Goal: Transaction & Acquisition: Purchase product/service

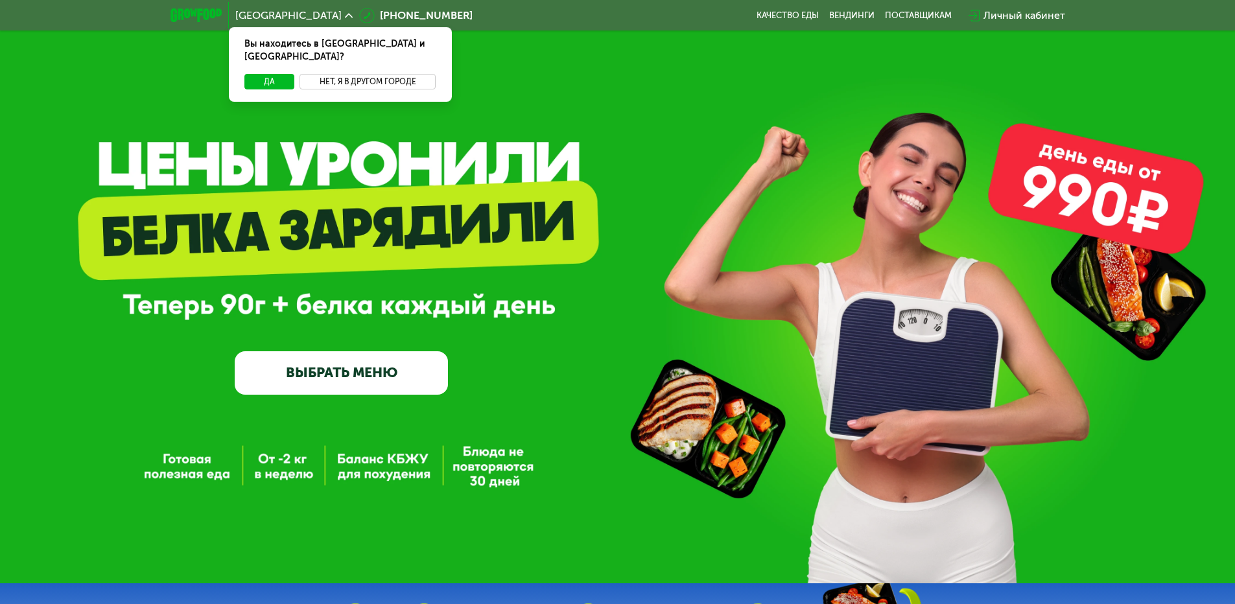
click at [371, 74] on button "Нет, я в другом городе" at bounding box center [368, 82] width 137 height 16
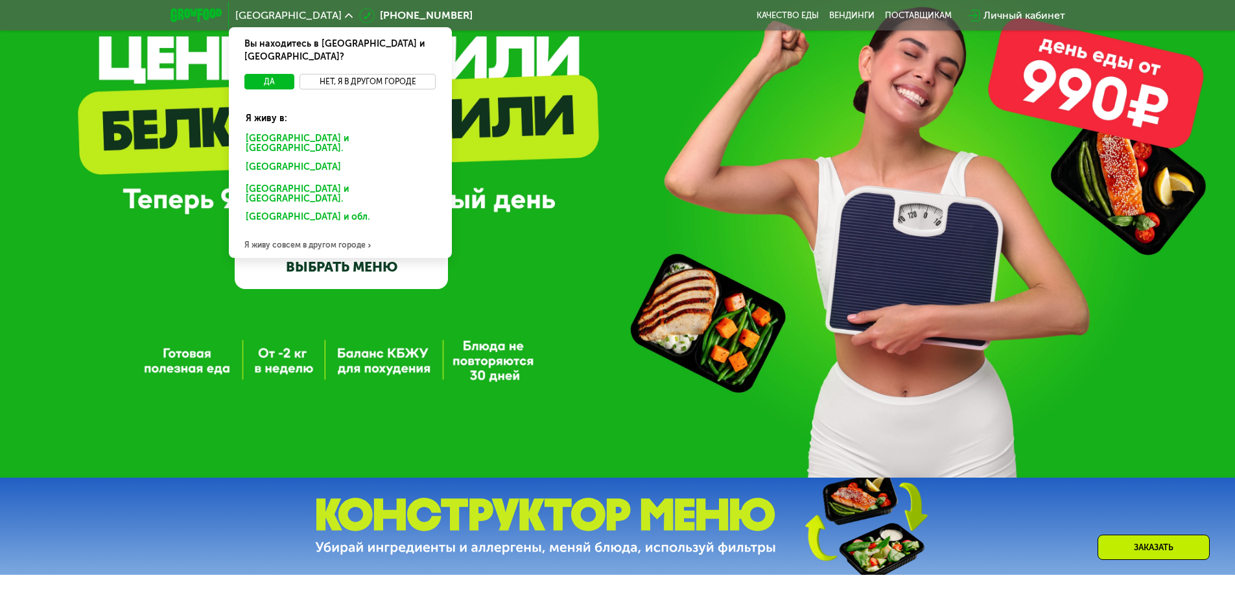
scroll to position [233, 0]
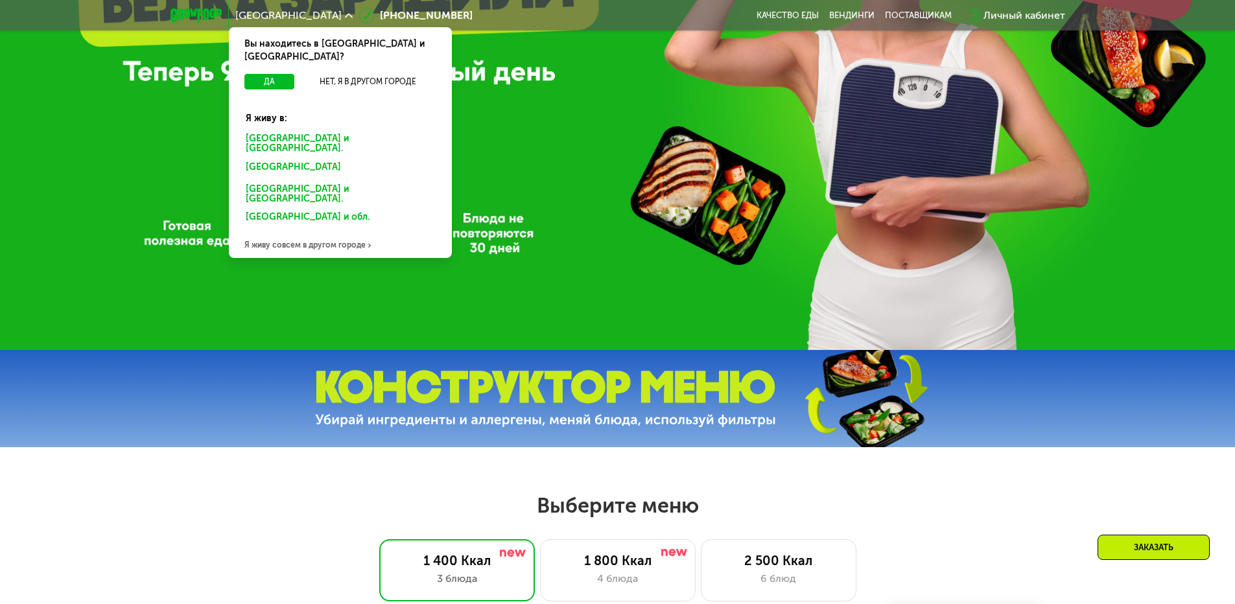
click at [274, 159] on div "[GEOGRAPHIC_DATA] и [GEOGRAPHIC_DATA]." at bounding box center [338, 169] width 202 height 21
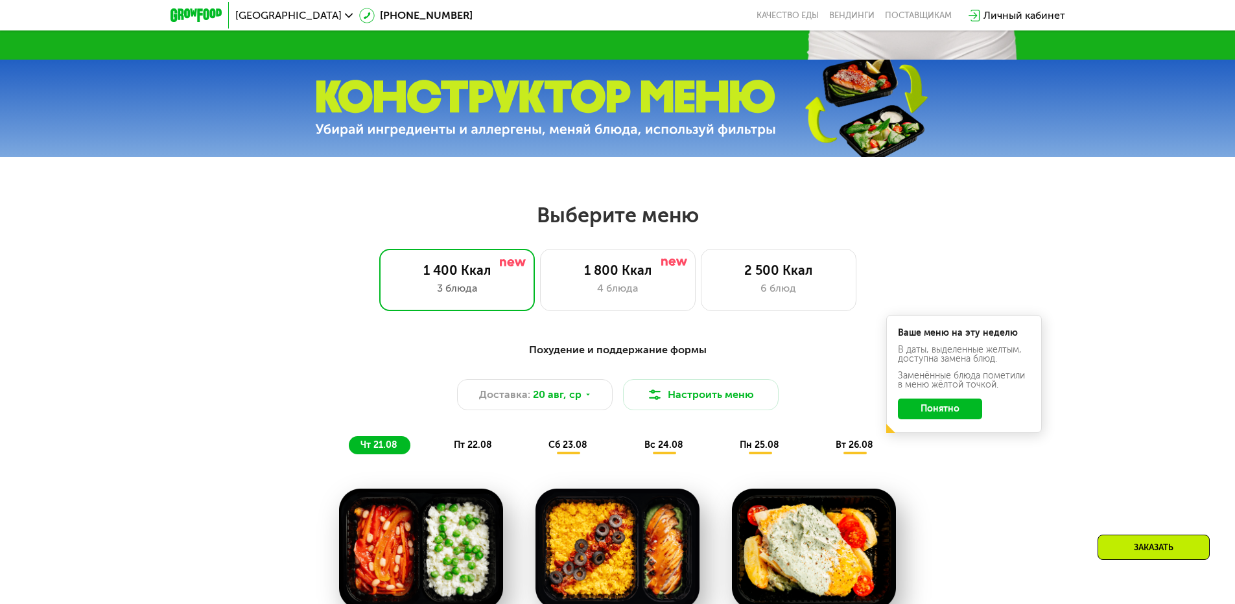
scroll to position [623, 0]
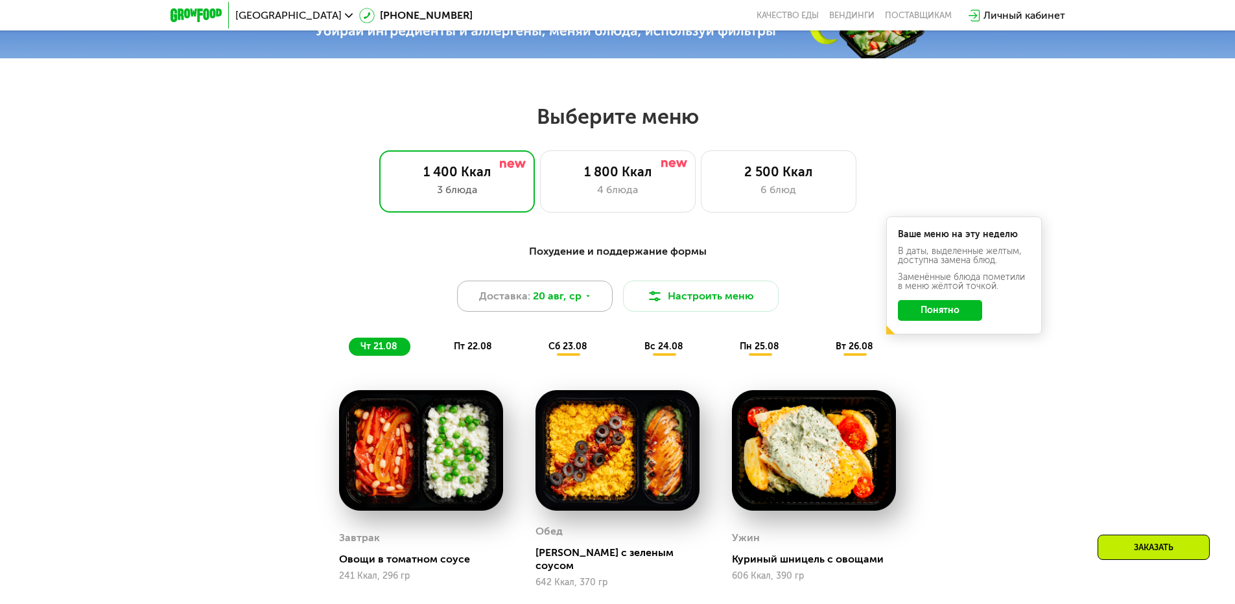
click at [567, 302] on span "20 авг, ср" at bounding box center [557, 297] width 49 height 16
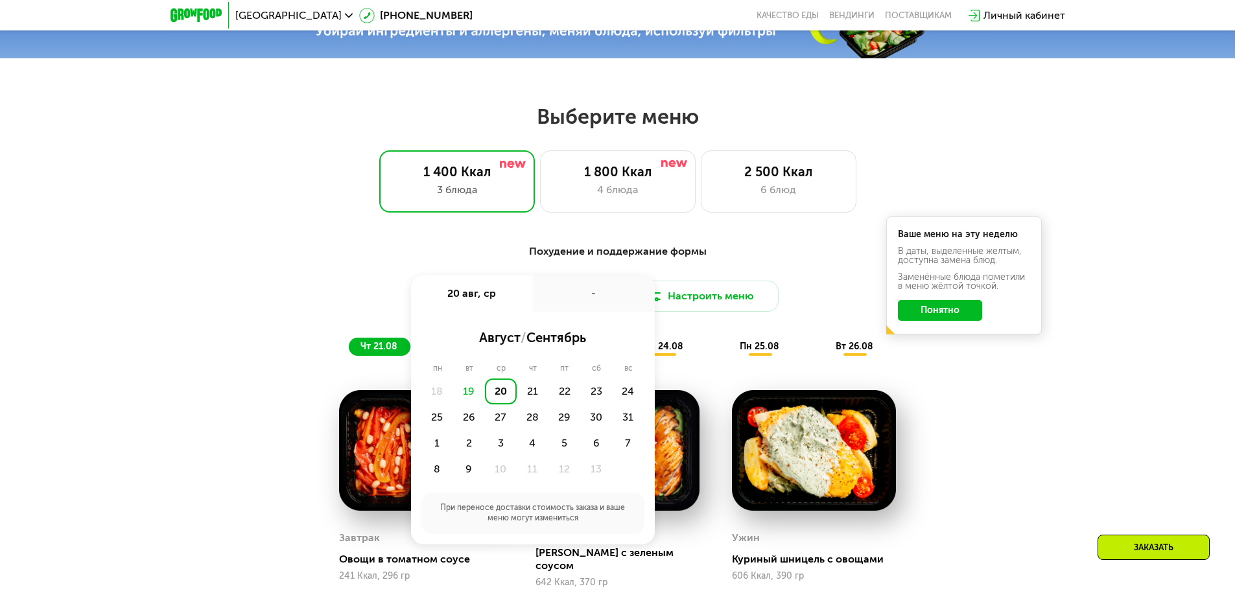
click at [287, 278] on div "Похудение и поддержание формы Доставка: [DATE] авг, ср - август / сентябрь пн в…" at bounding box center [618, 300] width 768 height 112
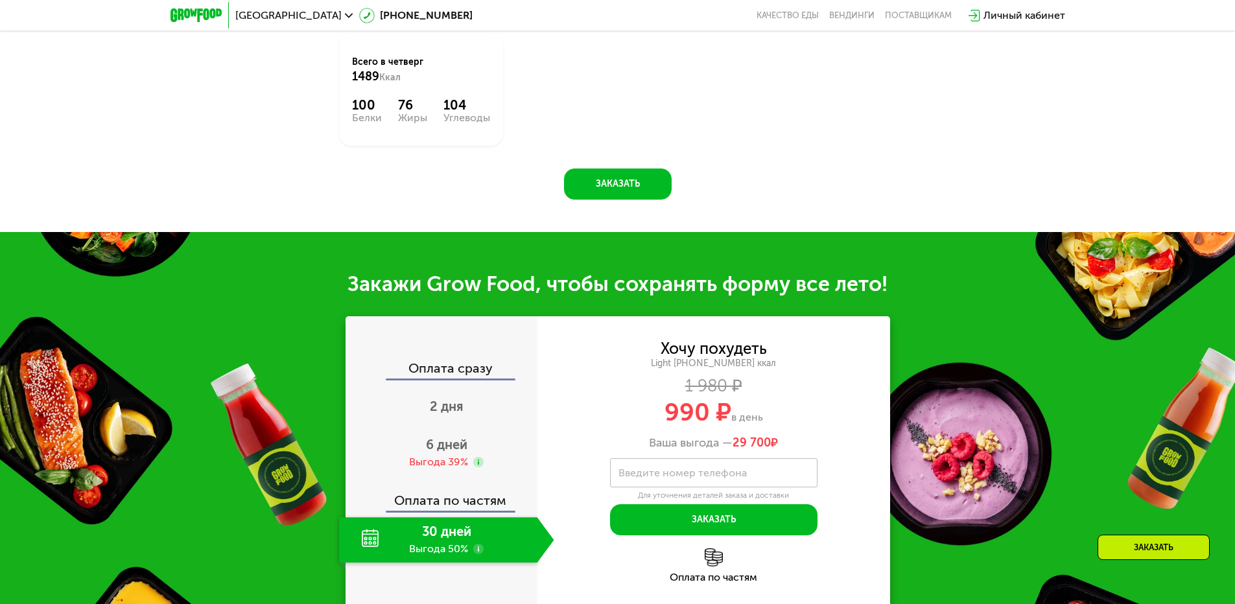
scroll to position [1323, 0]
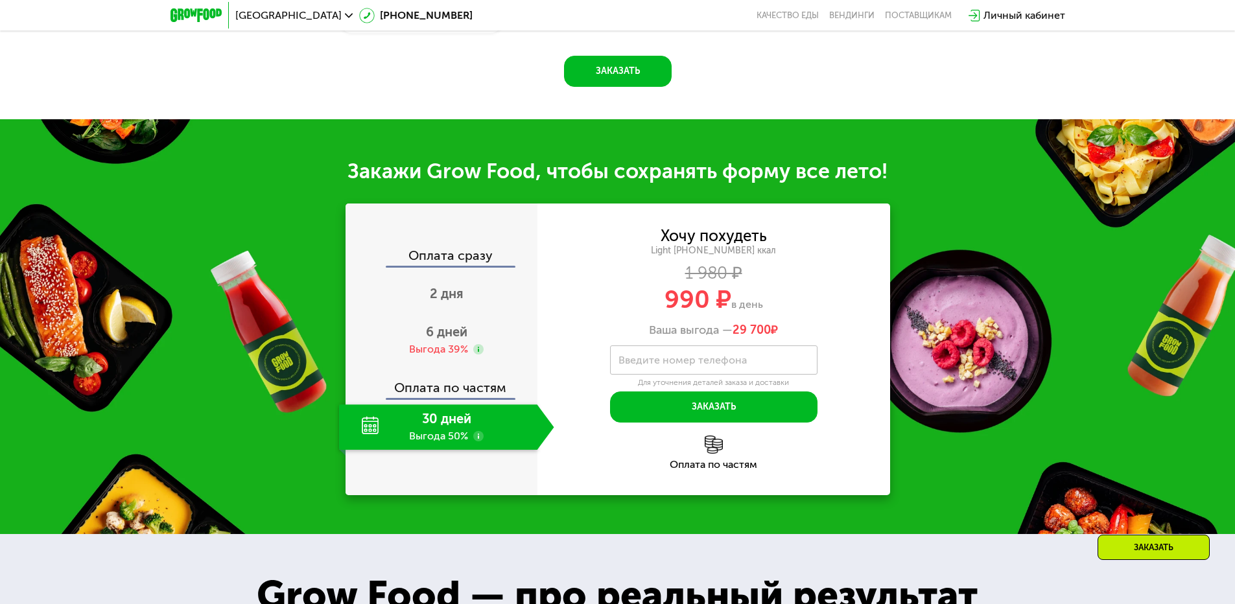
click at [470, 407] on div "30 дней Выгода 50%" at bounding box center [438, 427] width 198 height 45
click at [436, 324] on span "6 дней" at bounding box center [447, 332] width 42 height 16
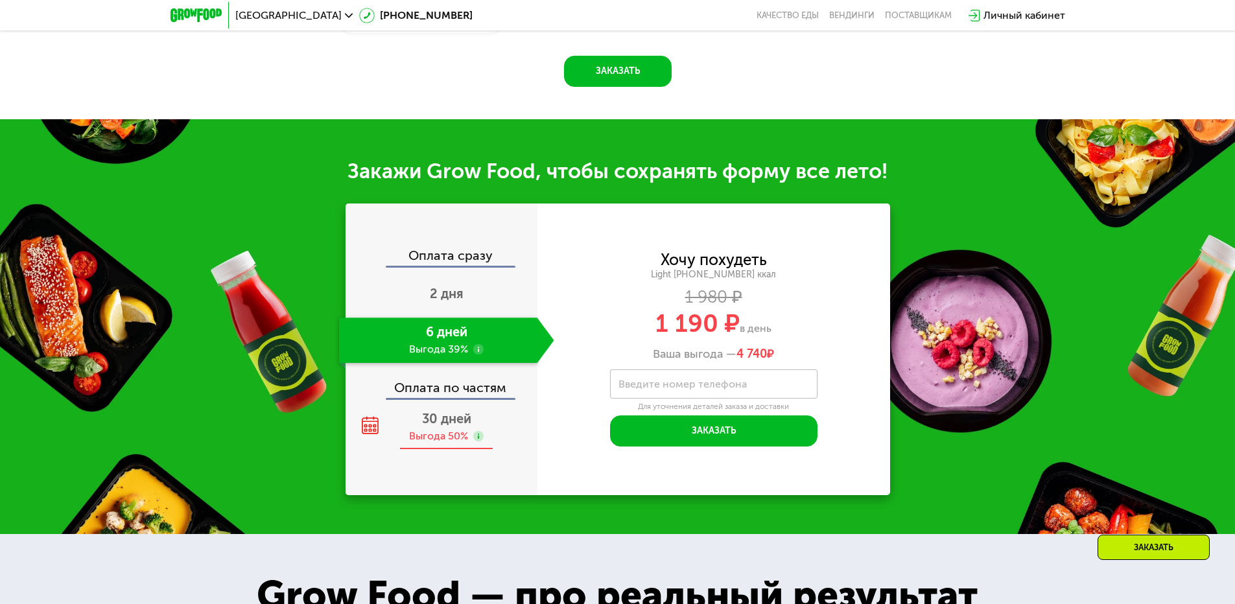
click at [462, 412] on span "30 дней" at bounding box center [446, 419] width 49 height 16
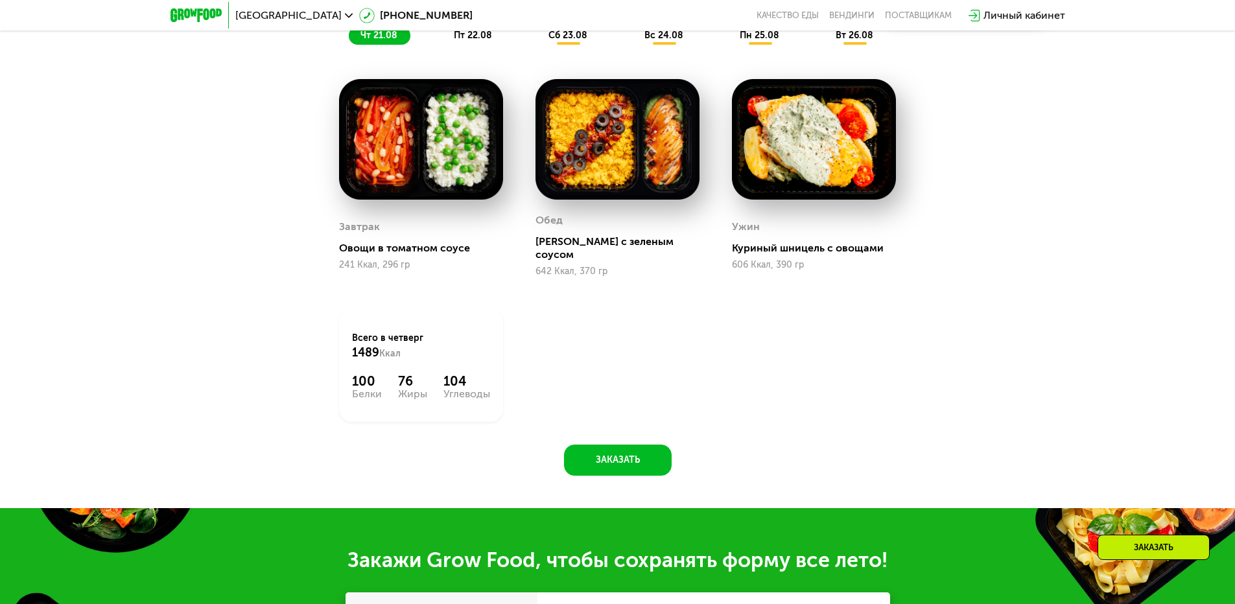
scroll to position [545, 0]
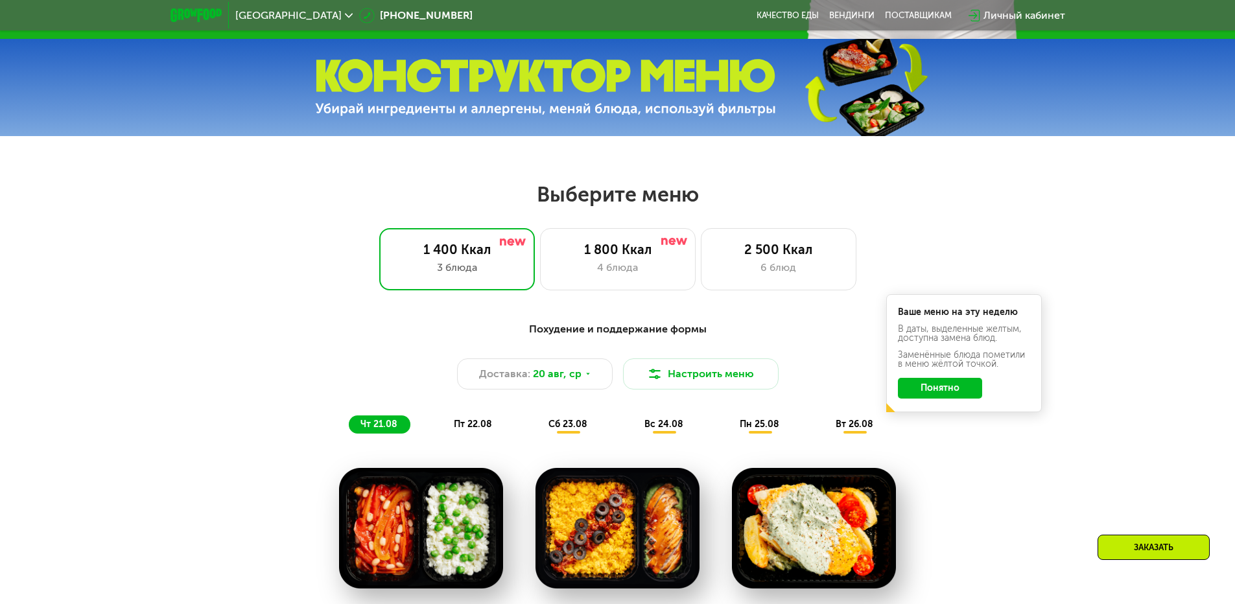
click at [958, 389] on button "Понятно" at bounding box center [940, 388] width 84 height 21
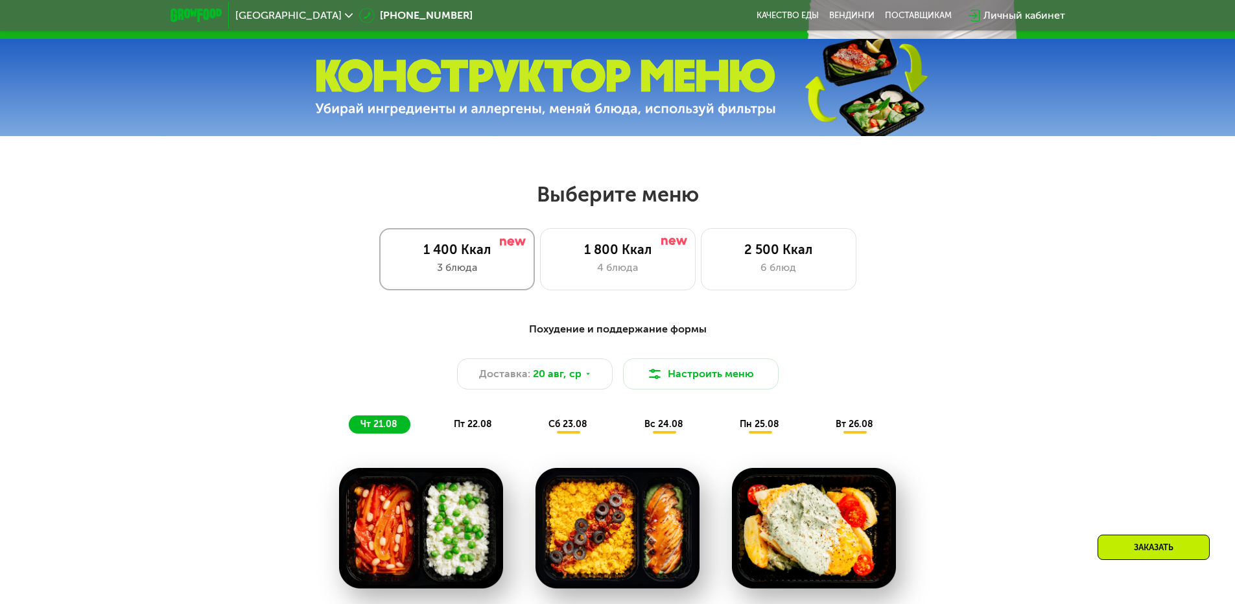
click at [477, 270] on div "3 блюда" at bounding box center [457, 268] width 128 height 16
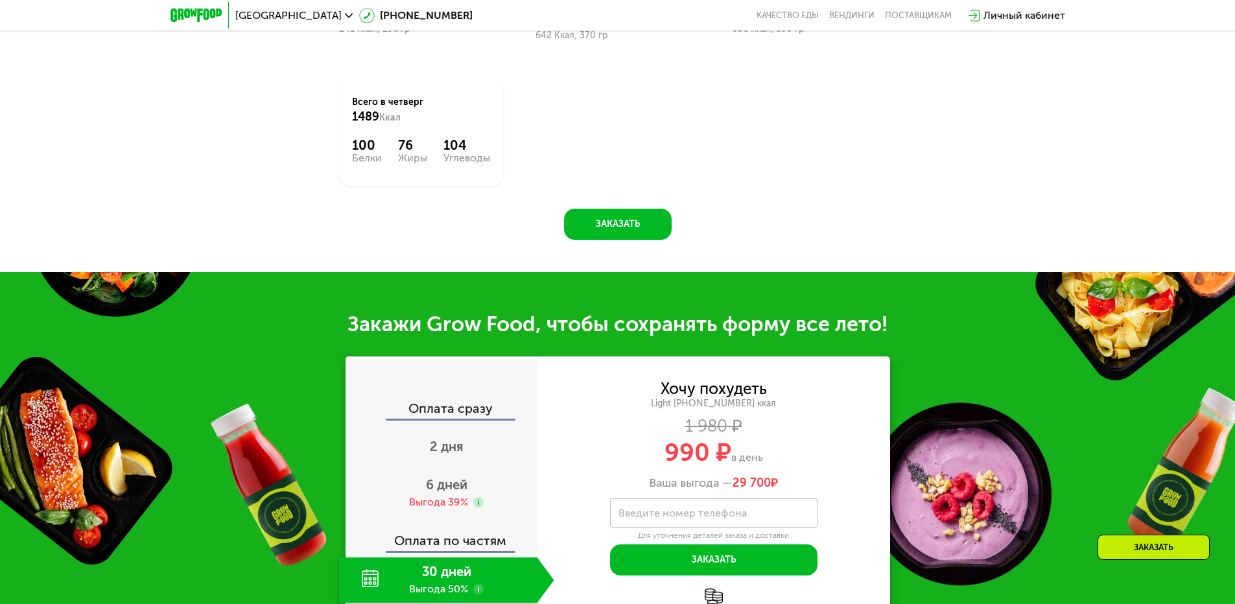
scroll to position [1323, 0]
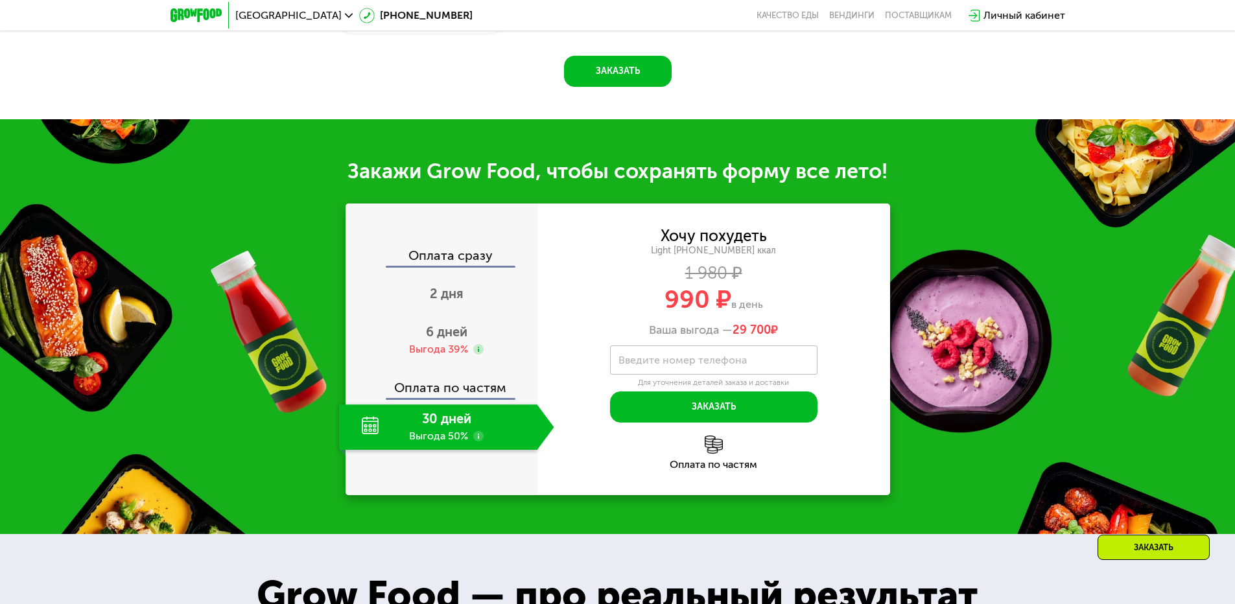
click at [674, 357] on label "Введите номер телефона" at bounding box center [683, 360] width 128 height 7
click at [674, 351] on input "Введите номер телефона" at bounding box center [714, 360] width 208 height 29
click at [689, 399] on button "Заказать" at bounding box center [714, 407] width 208 height 31
click at [697, 357] on label "Введите номер телефона" at bounding box center [683, 360] width 128 height 7
click at [697, 353] on input "Введите номер телефона" at bounding box center [714, 360] width 208 height 29
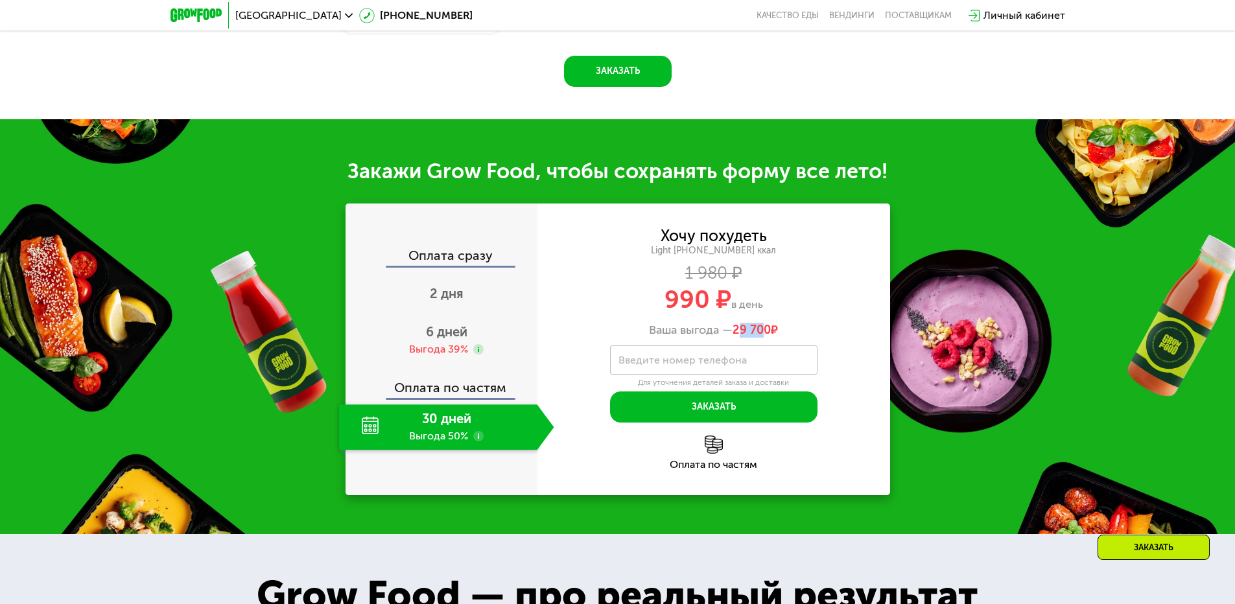
drag, startPoint x: 741, startPoint y: 324, endPoint x: 766, endPoint y: 322, distance: 25.3
click at [766, 323] on span "29 700" at bounding box center [752, 330] width 38 height 14
drag, startPoint x: 766, startPoint y: 322, endPoint x: 786, endPoint y: 322, distance: 20.1
click at [765, 323] on span "29 700" at bounding box center [752, 330] width 38 height 14
click at [829, 324] on div "Ваша выгода — 29 700 ₽" at bounding box center [714, 331] width 353 height 14
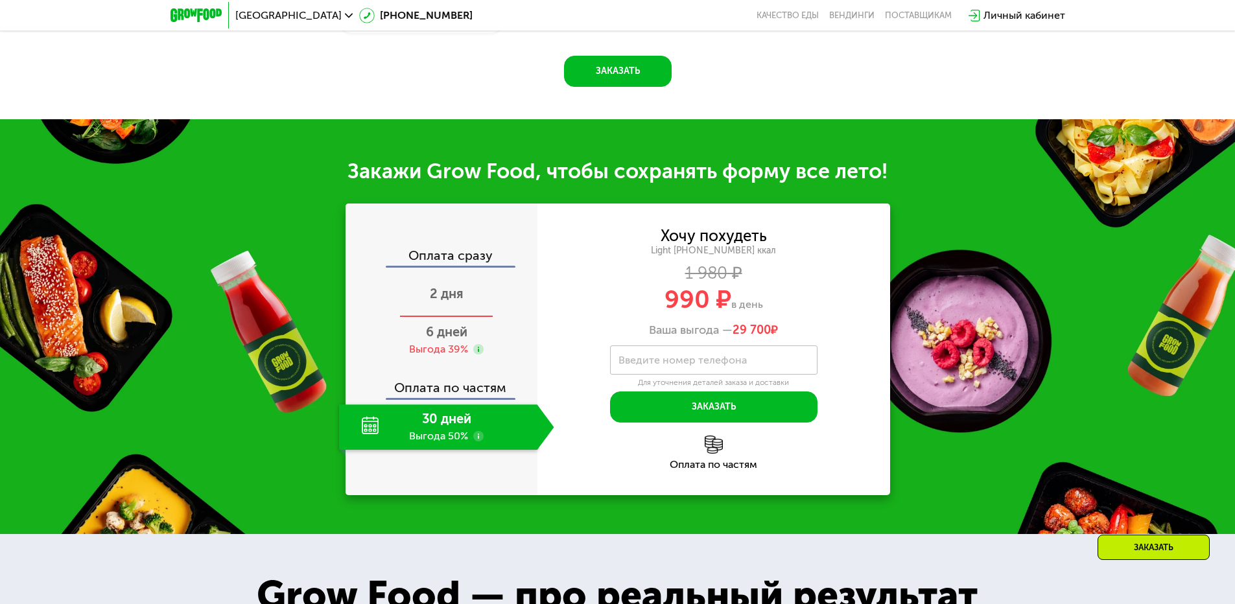
click at [448, 291] on span "2 дня" at bounding box center [447, 294] width 34 height 16
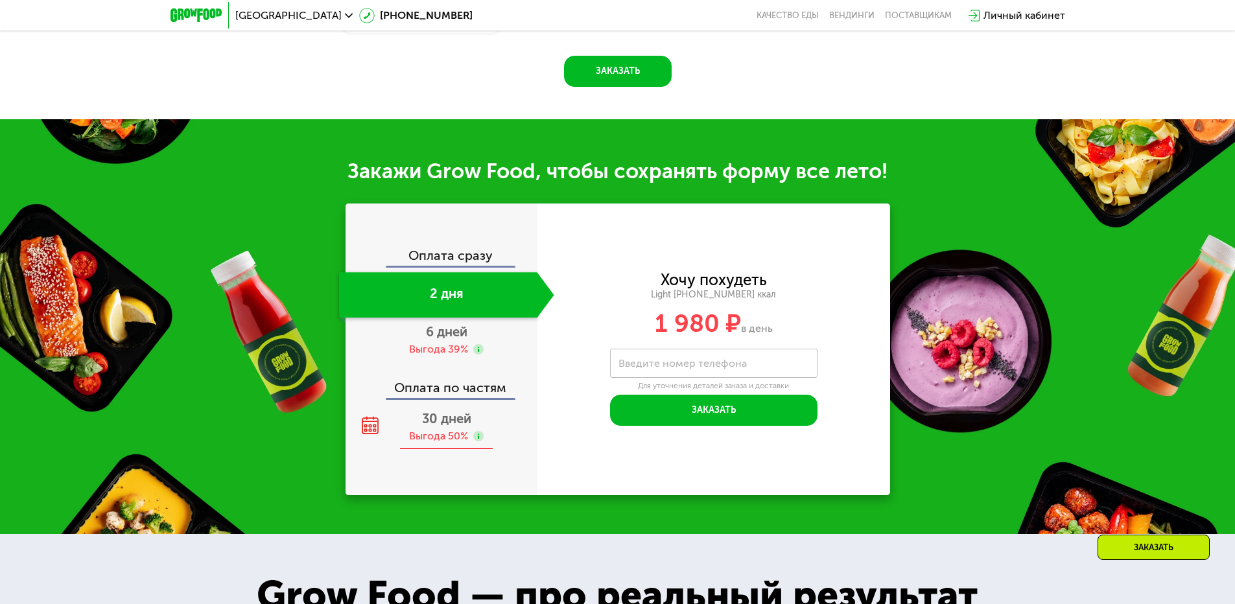
click at [436, 416] on span "30 дней" at bounding box center [446, 419] width 49 height 16
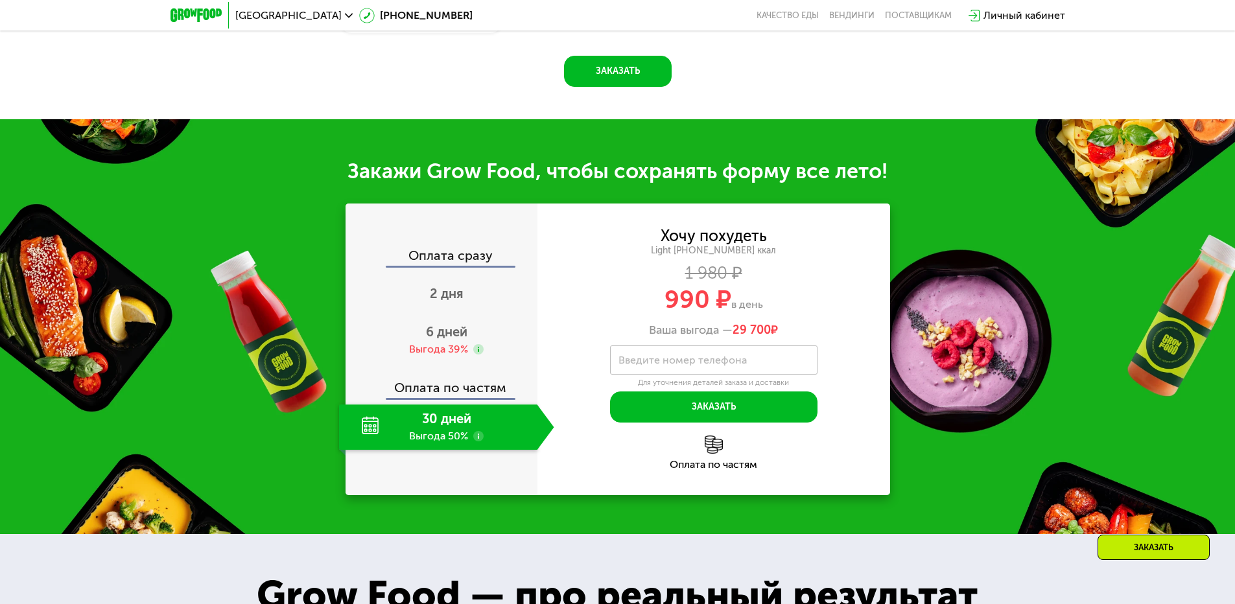
click at [473, 431] on icon at bounding box center [478, 436] width 10 height 10
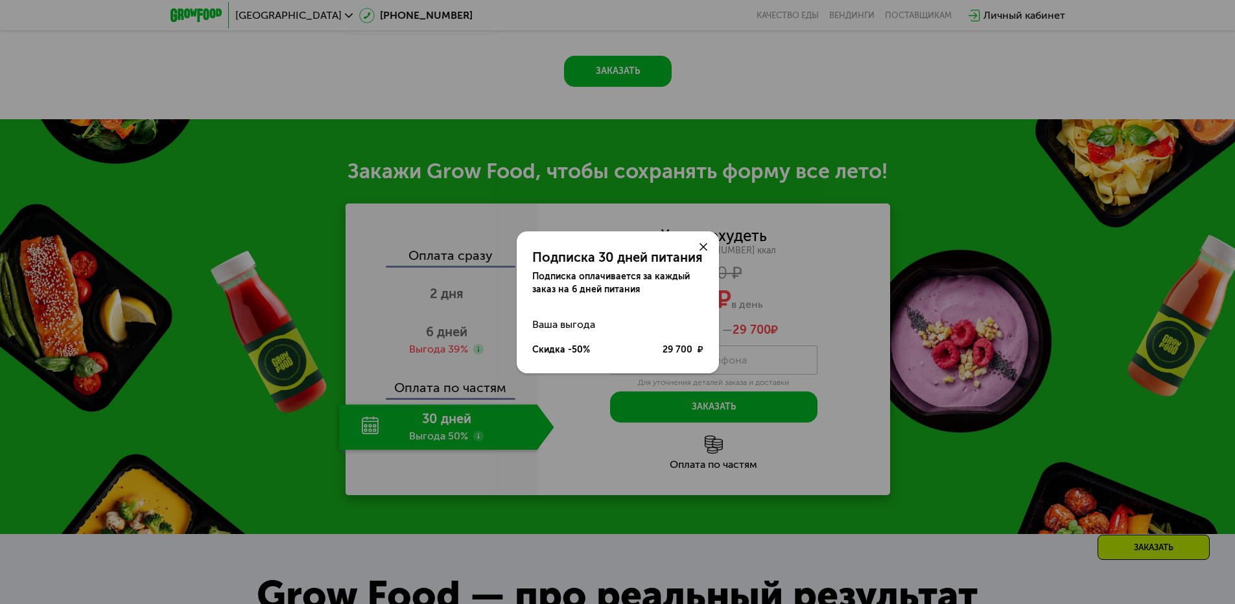
click at [704, 245] on icon at bounding box center [704, 247] width 8 height 8
